Goal: Transaction & Acquisition: Purchase product/service

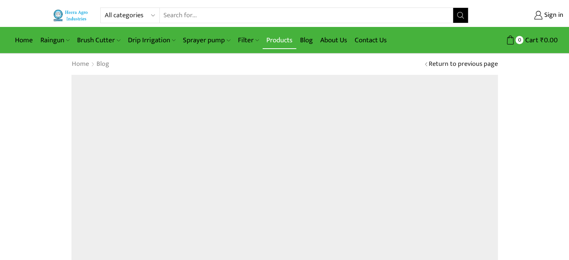
click at [279, 37] on link "Products" at bounding box center [280, 40] width 34 height 18
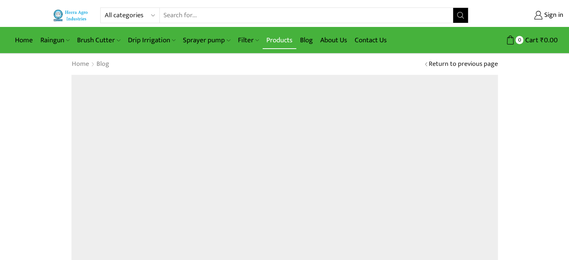
click at [279, 37] on link "Products" at bounding box center [280, 40] width 34 height 18
